Goal: Task Accomplishment & Management: Use online tool/utility

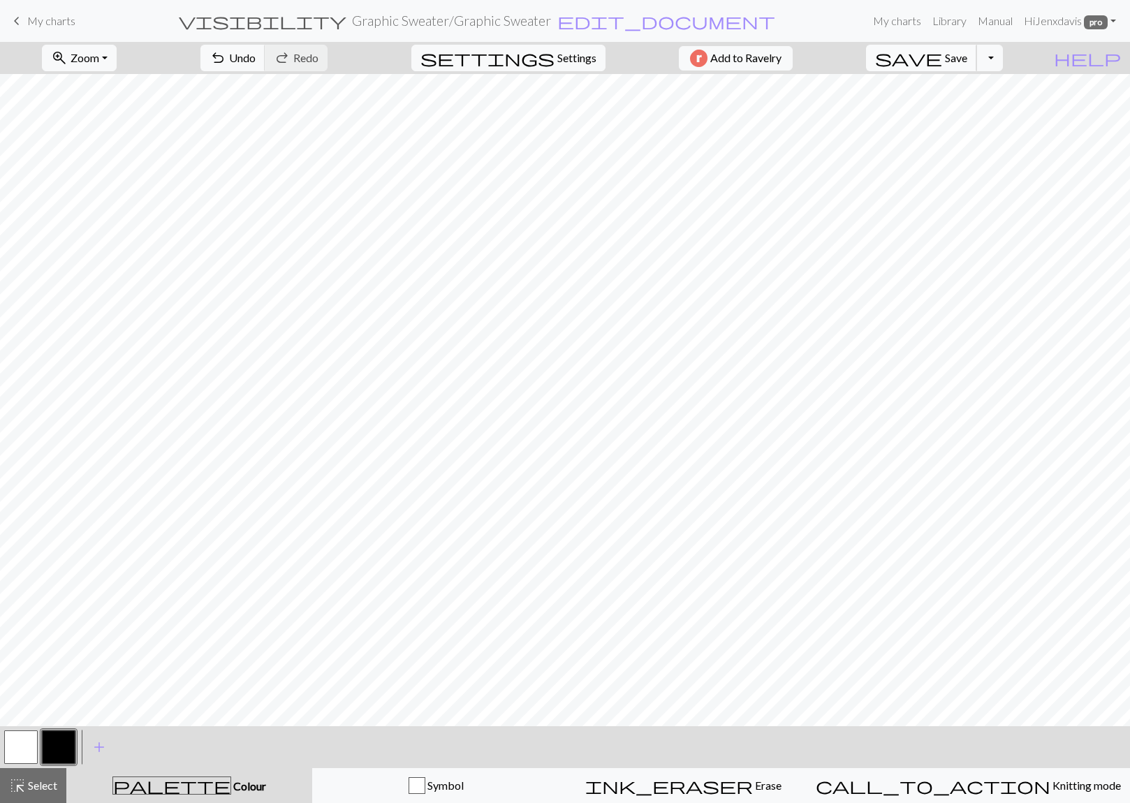
click at [942, 61] on span "save" at bounding box center [908, 58] width 67 height 20
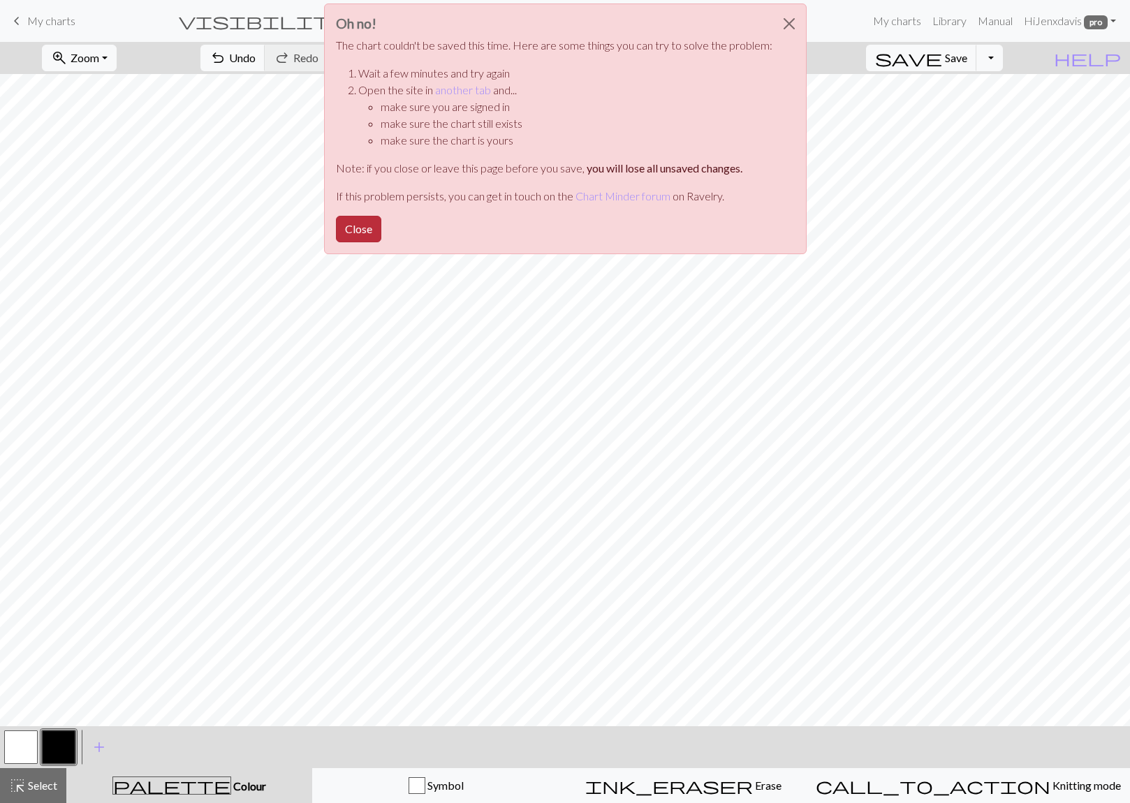
click at [352, 233] on button "Close" at bounding box center [358, 229] width 45 height 27
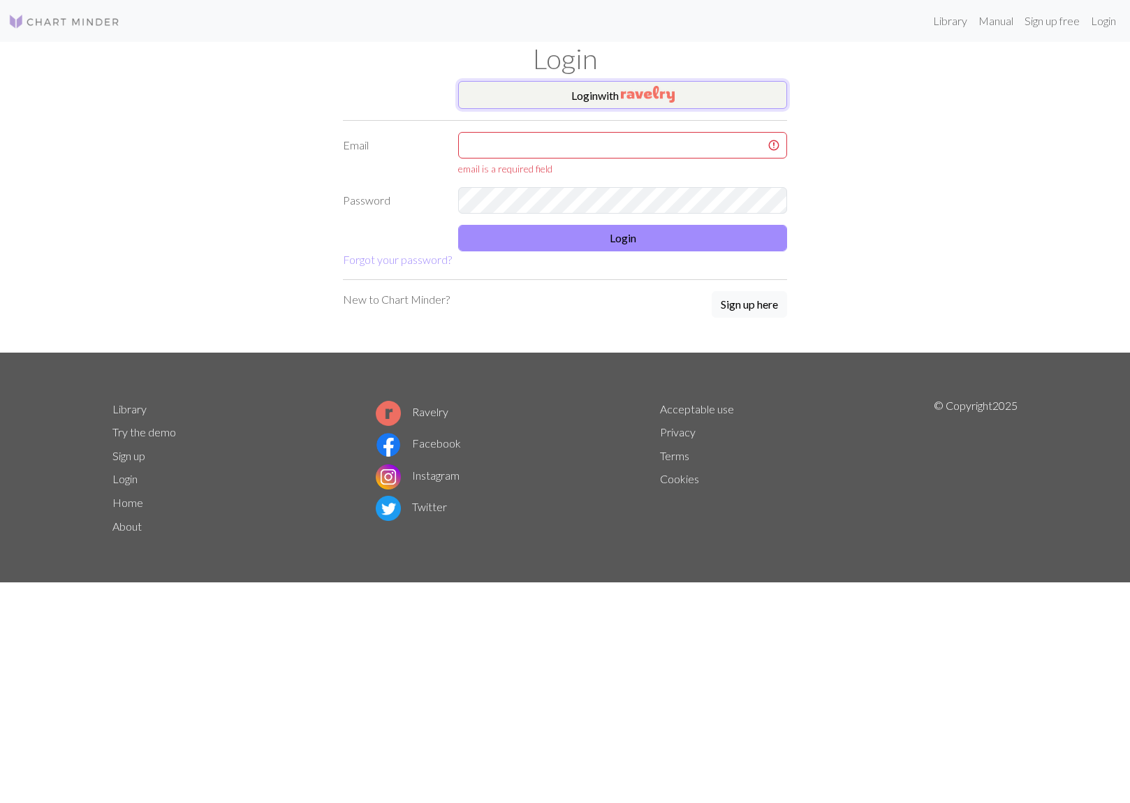
click at [653, 82] on button "Login with" at bounding box center [622, 95] width 329 height 28
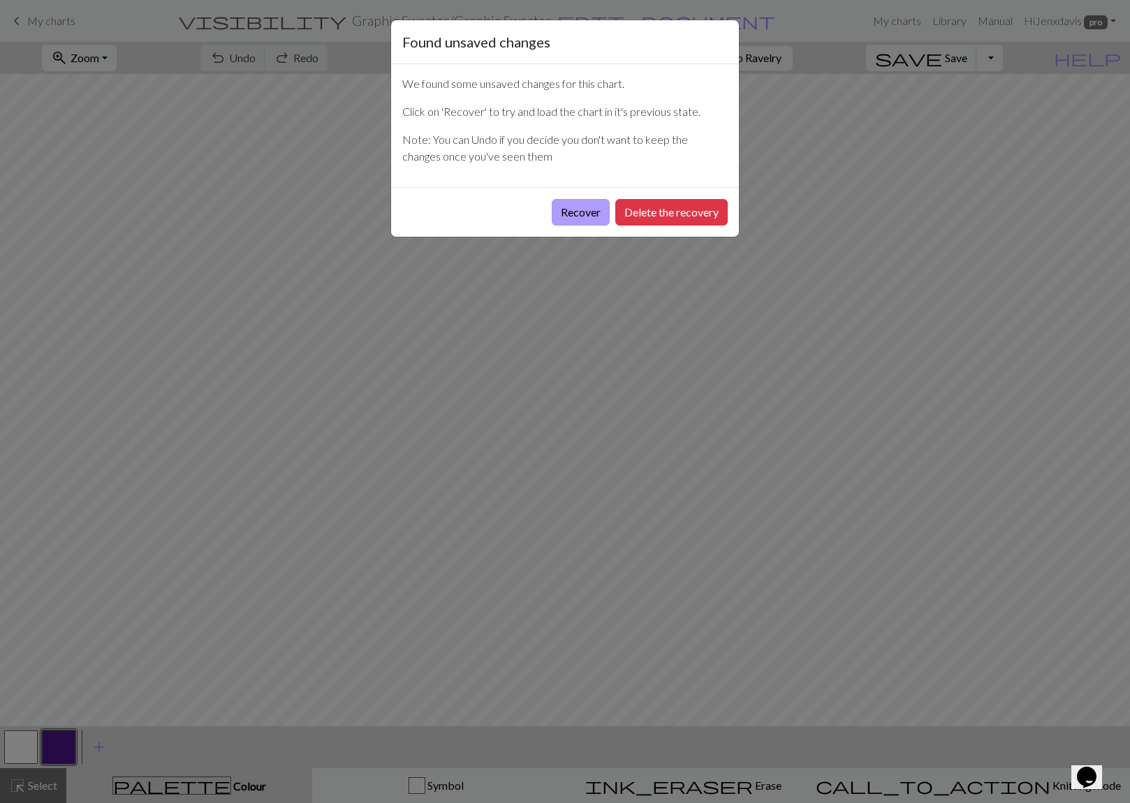
click at [582, 207] on button "Recover" at bounding box center [581, 212] width 58 height 27
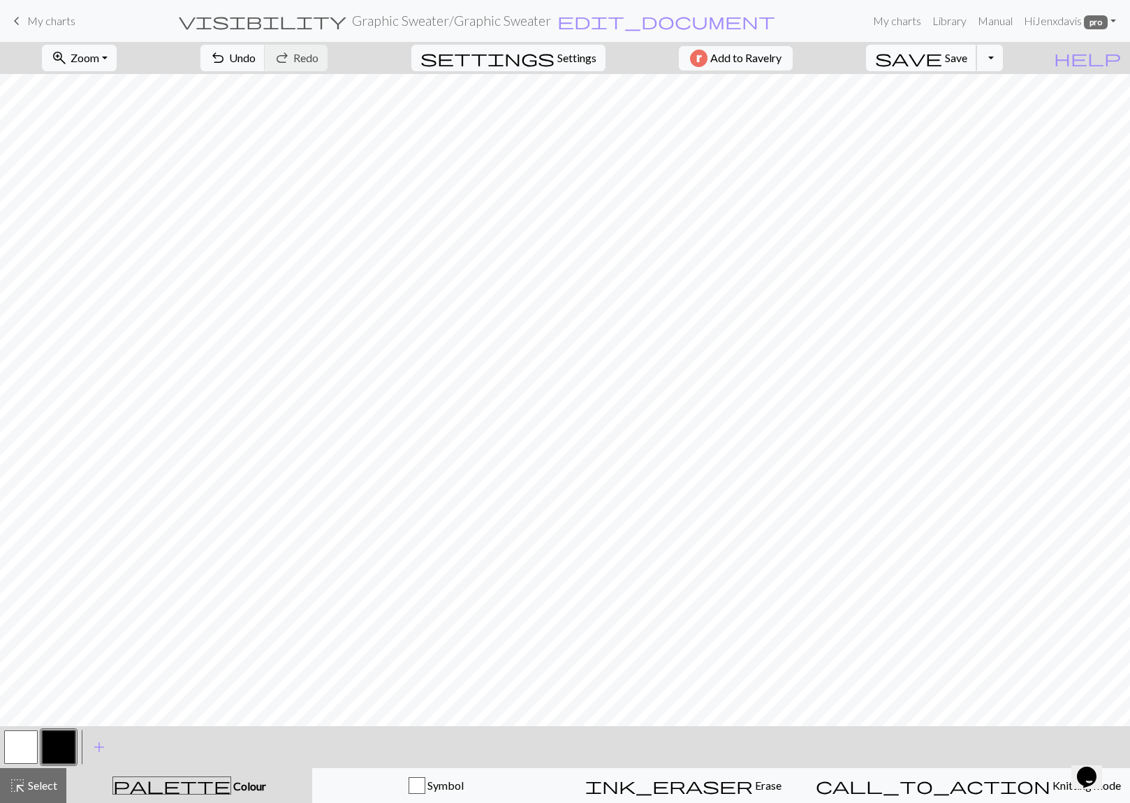
click at [942, 63] on span "save" at bounding box center [908, 58] width 67 height 20
click at [226, 60] on span "undo" at bounding box center [218, 58] width 17 height 20
click at [970, 60] on button "save Save Save" at bounding box center [921, 58] width 111 height 27
